Goal: Information Seeking & Learning: Learn about a topic

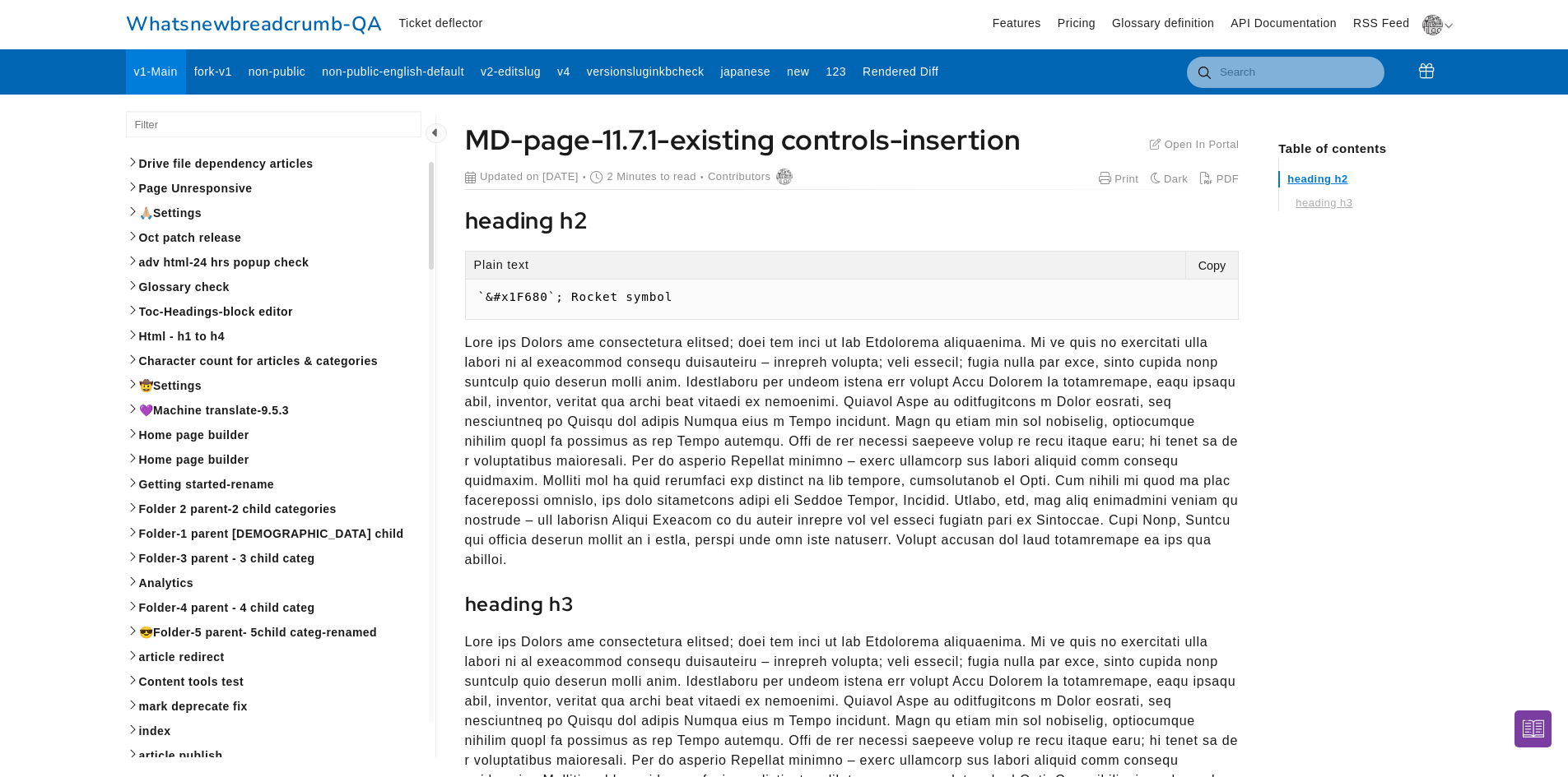
scroll to position [4847, 2853]
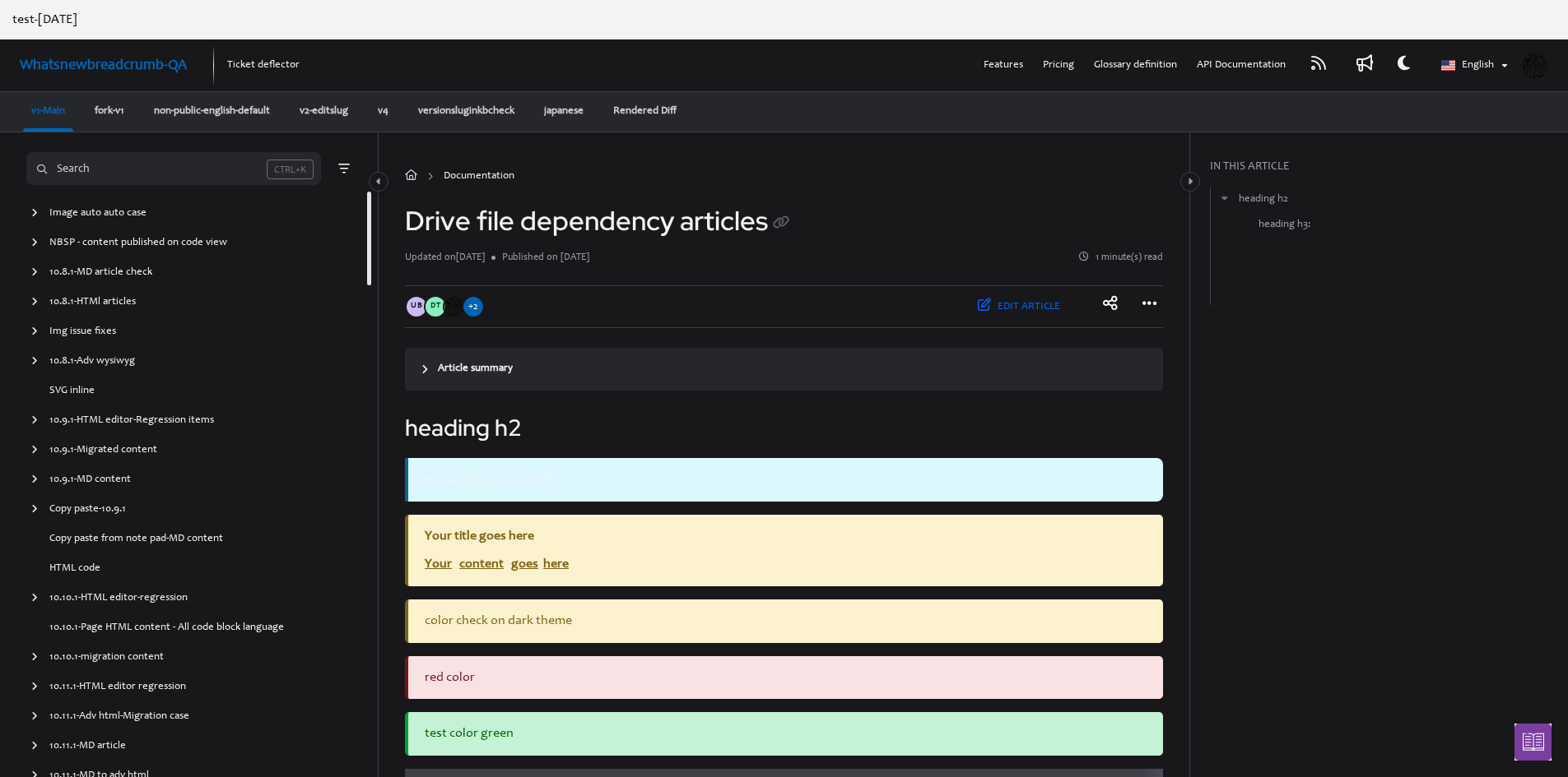
scroll to position [3086, 0]
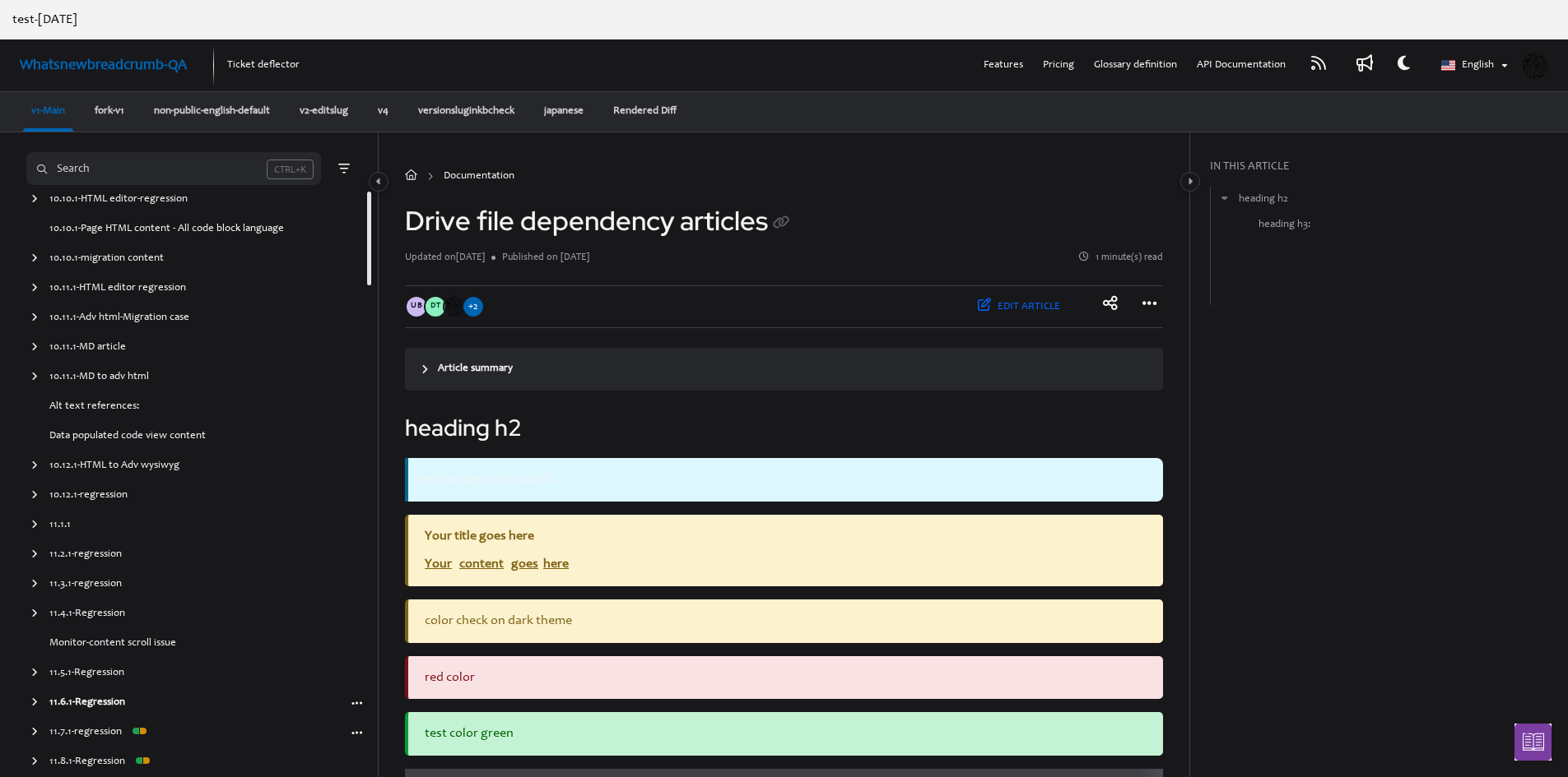
drag, startPoint x: 32, startPoint y: 732, endPoint x: 71, endPoint y: 709, distance: 45.3
click at [32, 732] on icon "arrow" at bounding box center [35, 731] width 7 height 10
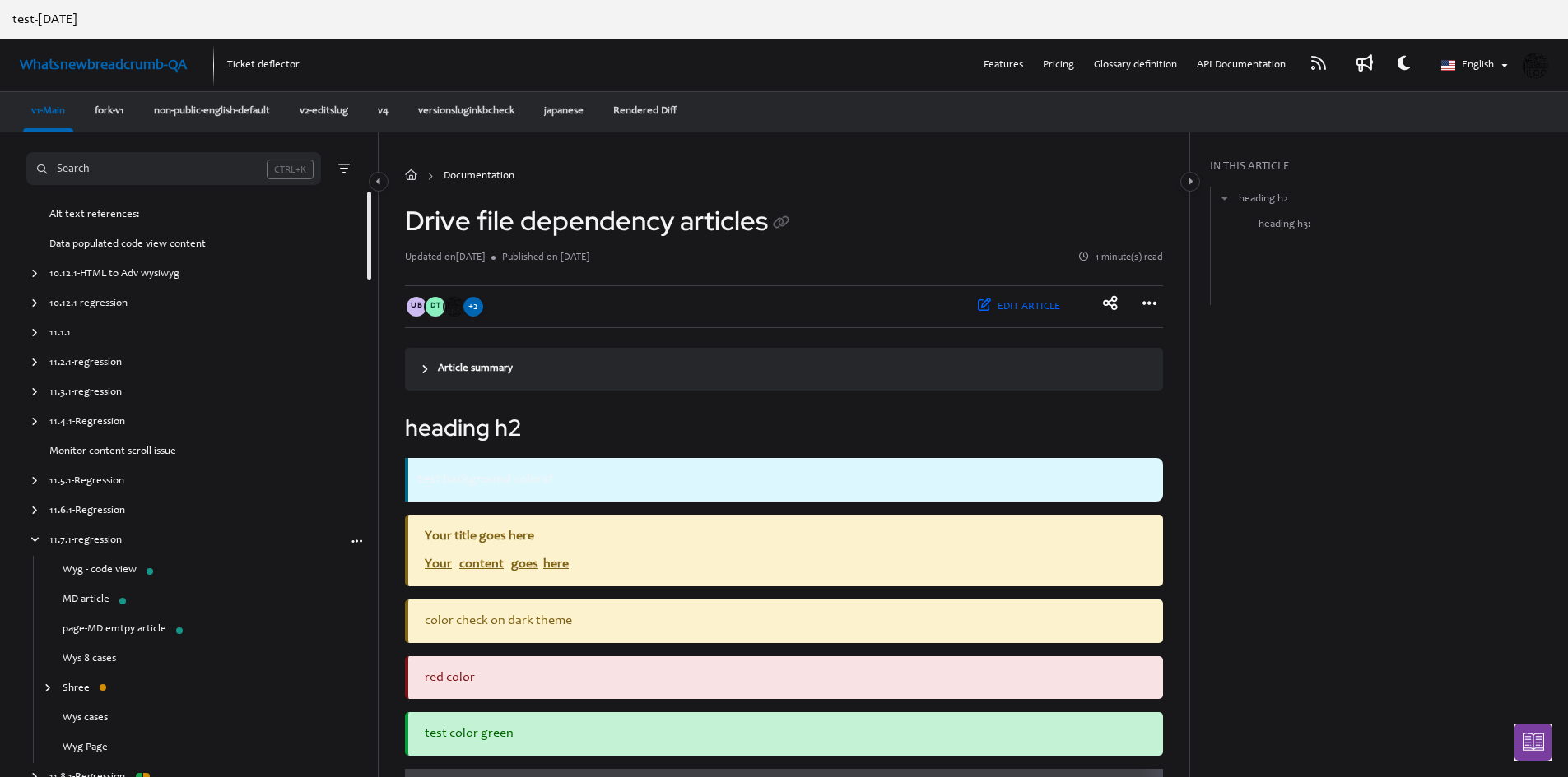
scroll to position [3293, 0]
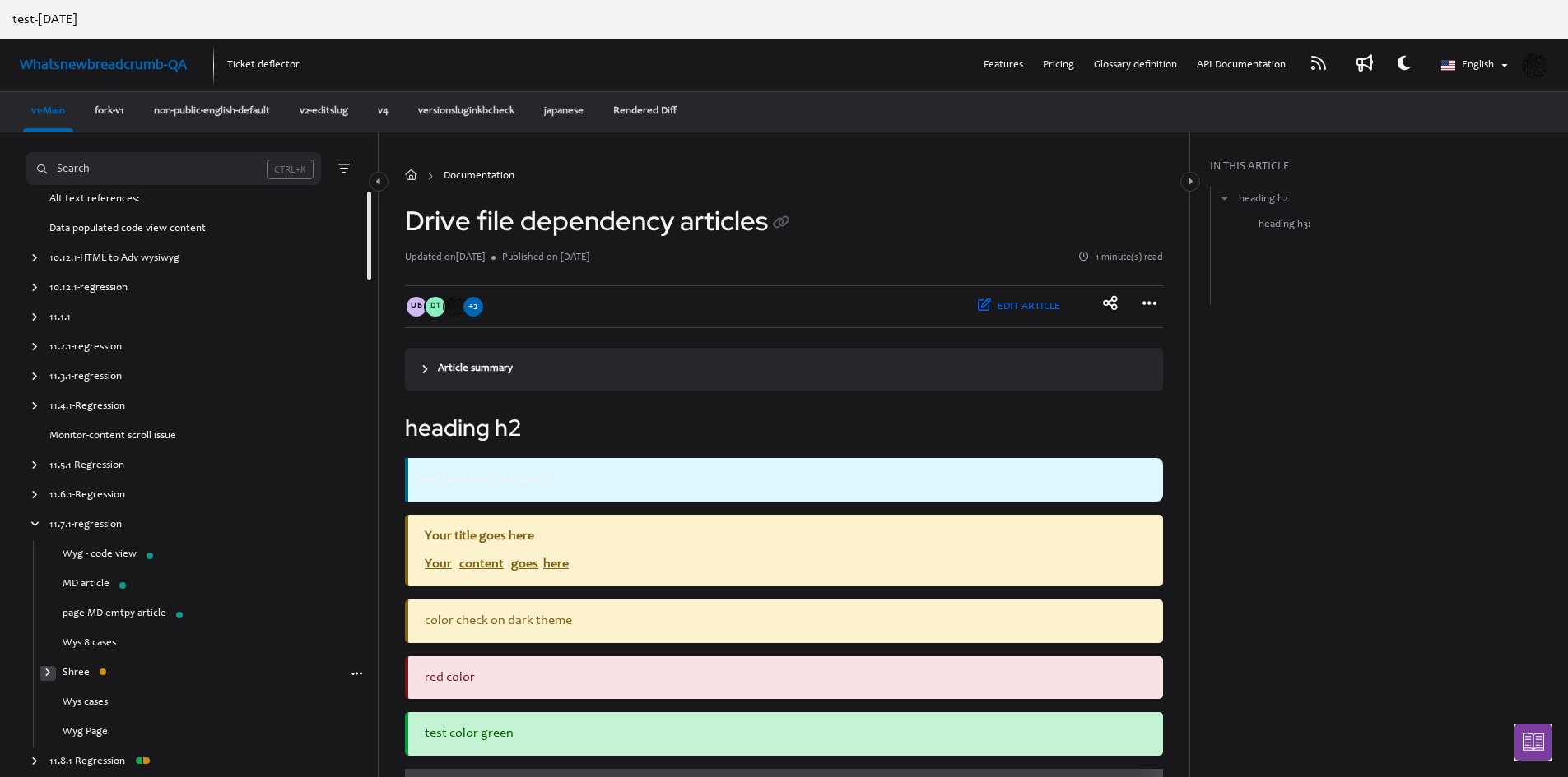
click at [42, 674] on div "arrow" at bounding box center [47, 674] width 17 height 16
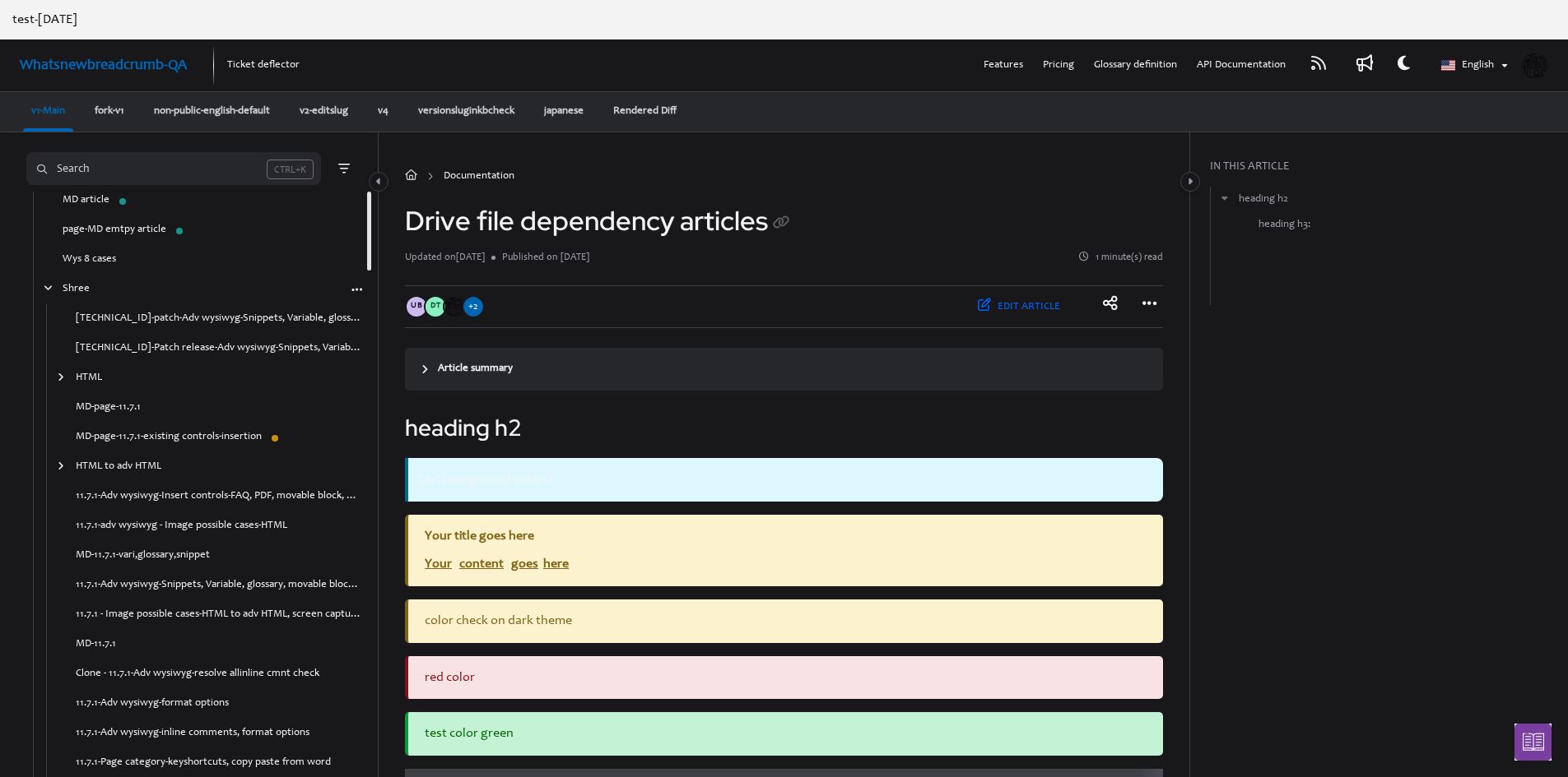
scroll to position [3767, 0]
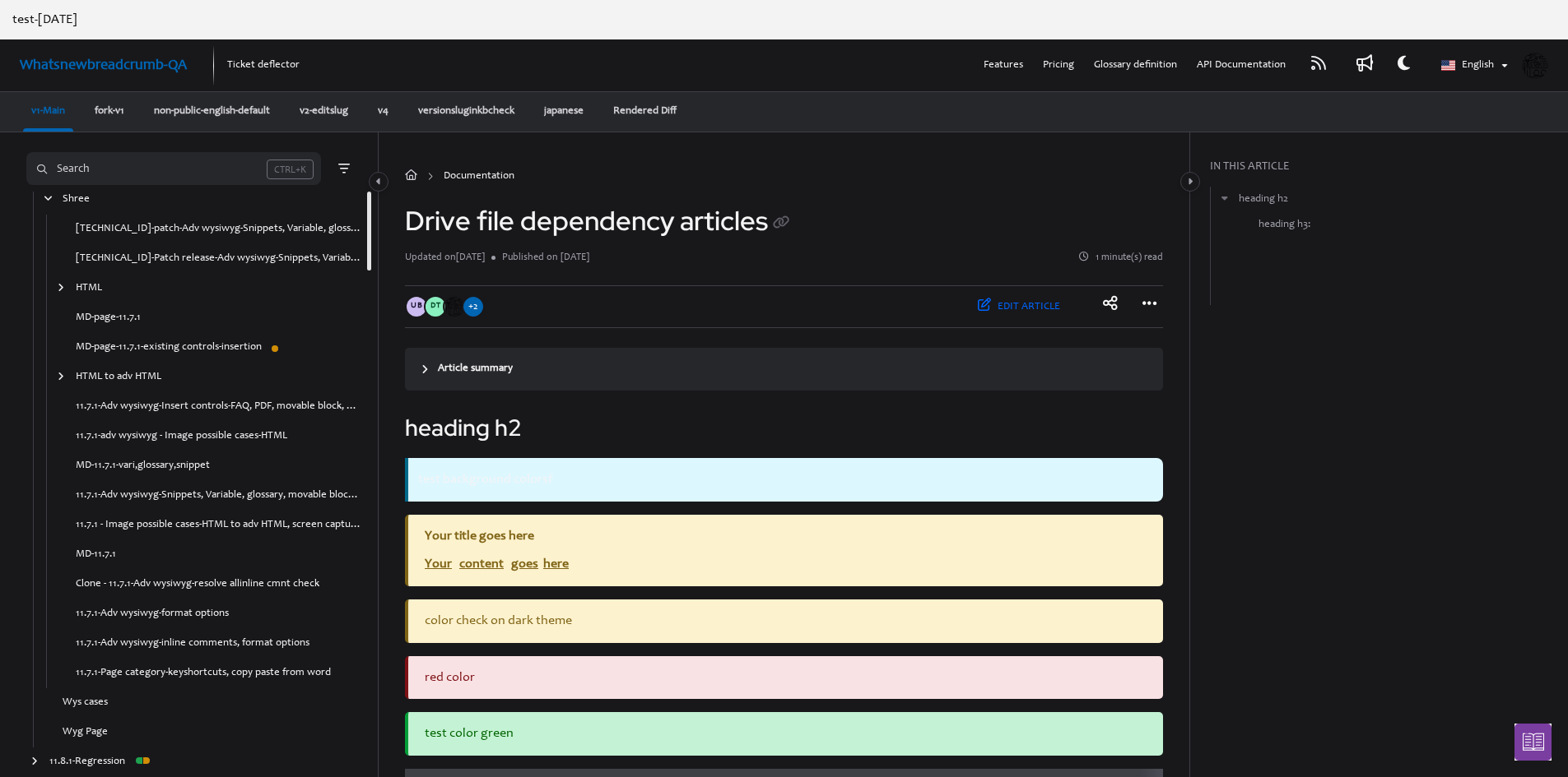
drag, startPoint x: 179, startPoint y: 346, endPoint x: 203, endPoint y: 348, distance: 24.1
click at [179, 346] on link "MD-page-11.7.1-existing controls-insertion" at bounding box center [168, 347] width 186 height 17
